Goal: Transaction & Acquisition: Purchase product/service

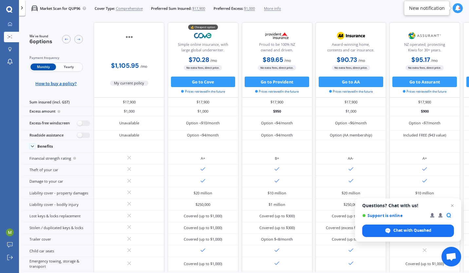
click at [458, 8] on div at bounding box center [459, 8] width 2 height 2
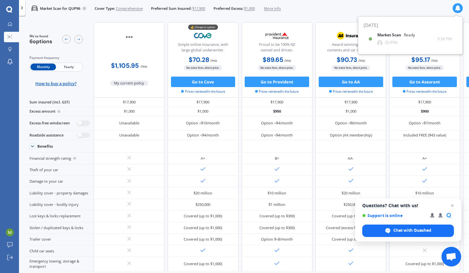
click at [457, 9] on icon at bounding box center [458, 8] width 6 height 6
click at [75, 64] on span "Yearly" at bounding box center [69, 66] width 26 height 7
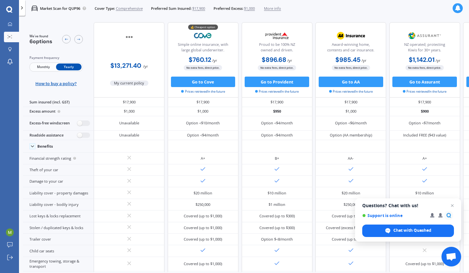
click at [45, 68] on span "Monthly" at bounding box center [43, 66] width 26 height 7
click at [453, 204] on span "Close chat" at bounding box center [452, 206] width 8 height 8
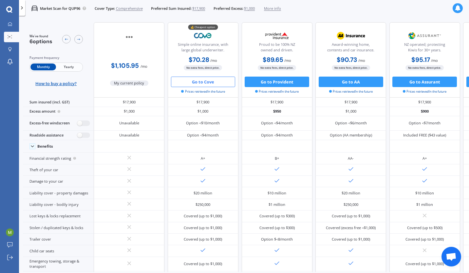
drag, startPoint x: 205, startPoint y: 82, endPoint x: 194, endPoint y: 81, distance: 10.8
click at [194, 81] on button "Go to Cove" at bounding box center [203, 82] width 64 height 10
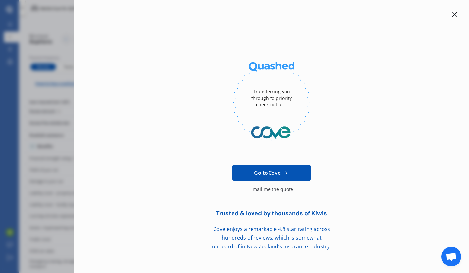
click at [261, 171] on span "Go to Cove" at bounding box center [267, 173] width 27 height 8
